Goal: Task Accomplishment & Management: Manage account settings

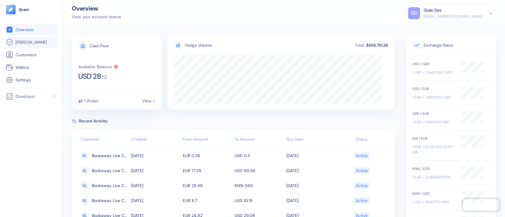
click at [32, 42] on link "[PERSON_NAME]" at bounding box center [31, 42] width 51 height 7
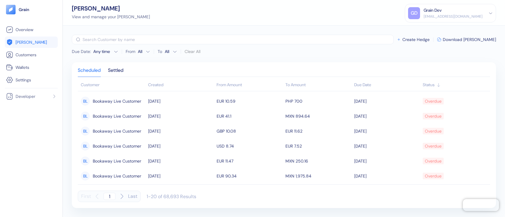
click at [442, 14] on div "[EMAIL_ADDRESS][DOMAIN_NAME]" at bounding box center [453, 16] width 59 height 5
click at [432, 32] on div "Sign Out" at bounding box center [424, 30] width 16 height 6
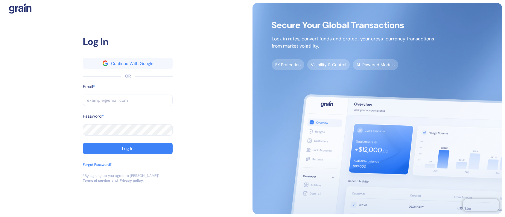
click at [119, 97] on input "text" at bounding box center [128, 100] width 90 height 11
type input "1"
type input "dev+bookaway12go@grainfinance.co"
